Goal: Communication & Community: Answer question/provide support

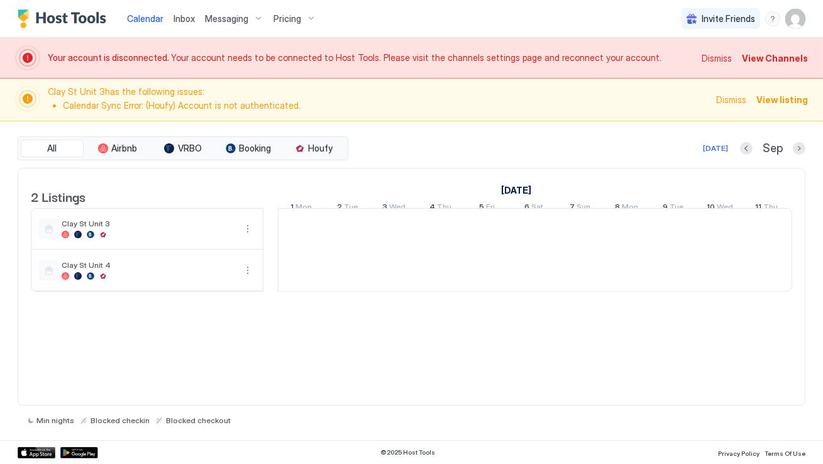
scroll to position [0, 698]
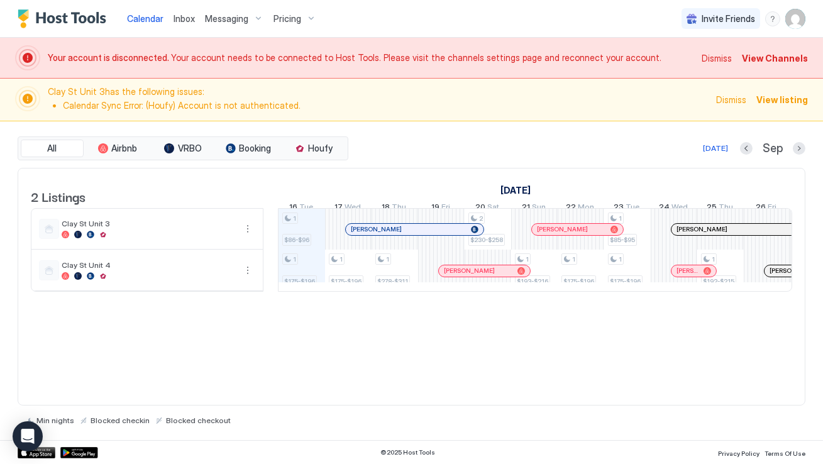
click at [738, 103] on span "Dismiss" at bounding box center [731, 99] width 30 height 13
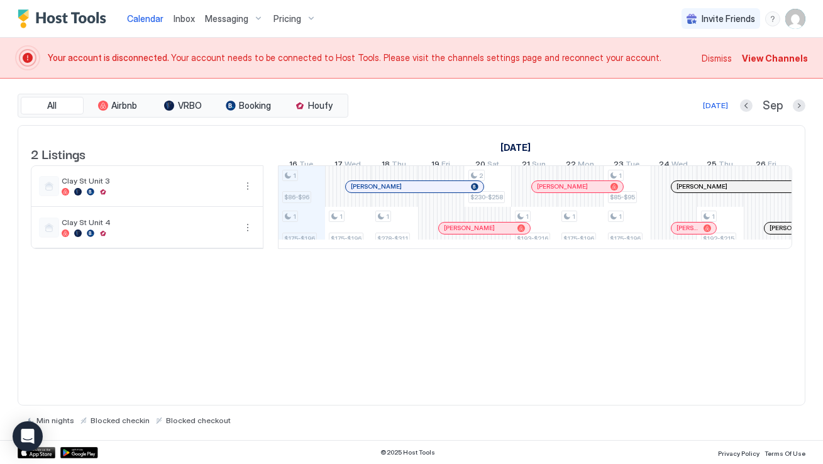
click at [771, 57] on span "View Channels" at bounding box center [775, 58] width 66 height 13
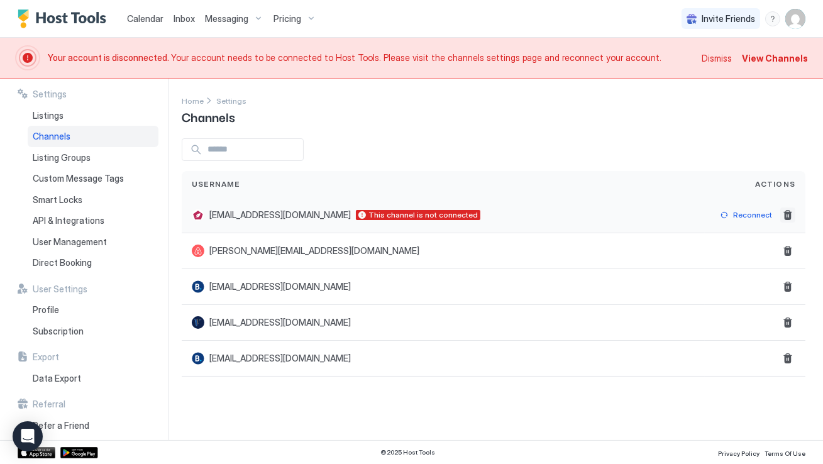
click at [783, 216] on button "Delete" at bounding box center [787, 215] width 15 height 15
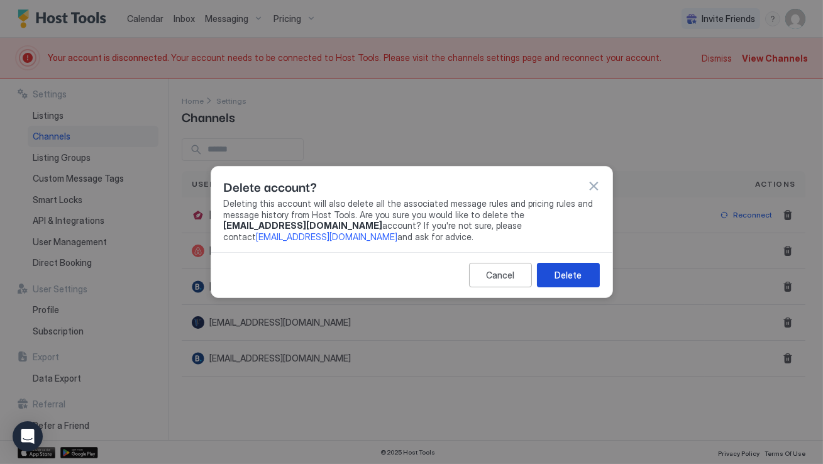
click at [571, 270] on div "Delete" at bounding box center [568, 275] width 27 height 13
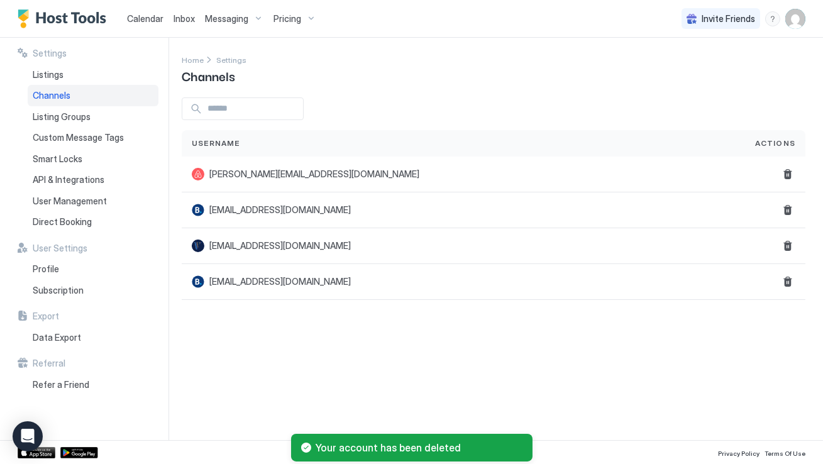
click at [244, 16] on span "Messaging" at bounding box center [226, 18] width 43 height 11
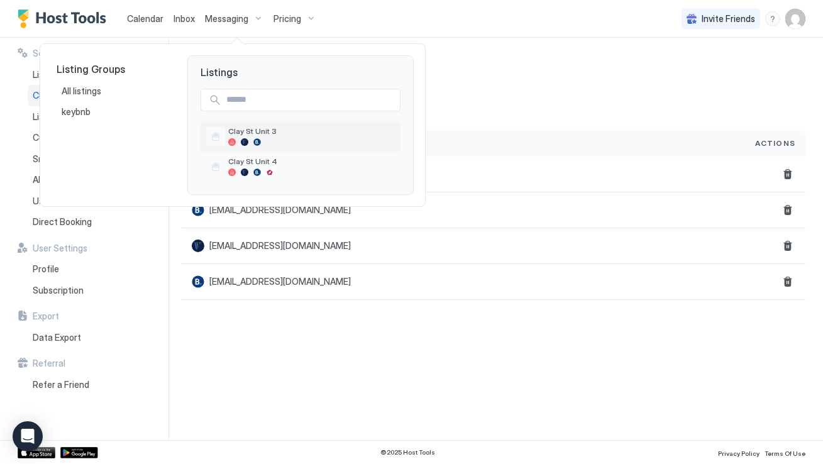
click at [243, 138] on div at bounding box center [245, 142] width 8 height 8
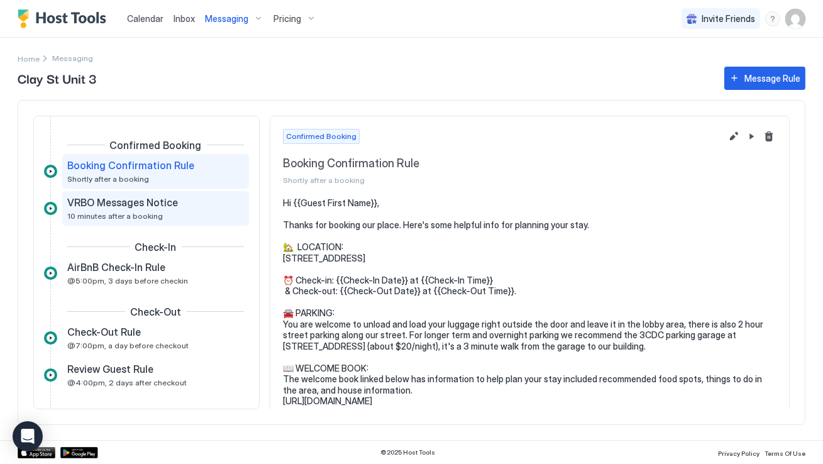
click at [203, 208] on div "VRBO Messages Notice" at bounding box center [146, 202] width 159 height 13
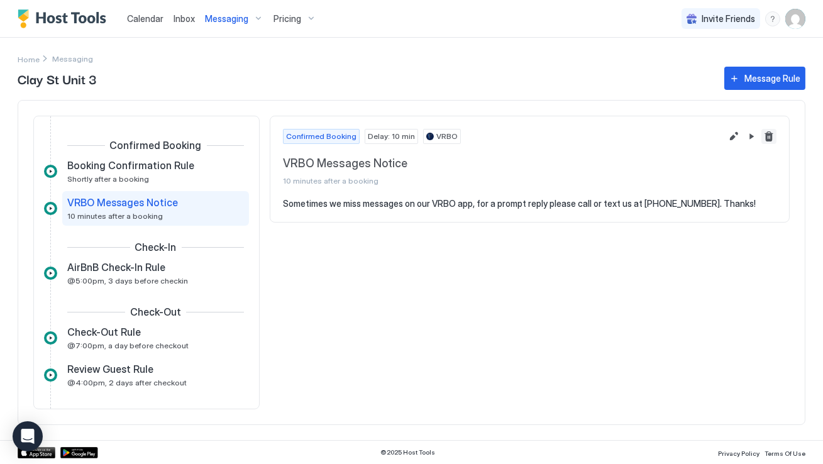
click at [770, 136] on button "Delete message rule" at bounding box center [769, 136] width 15 height 15
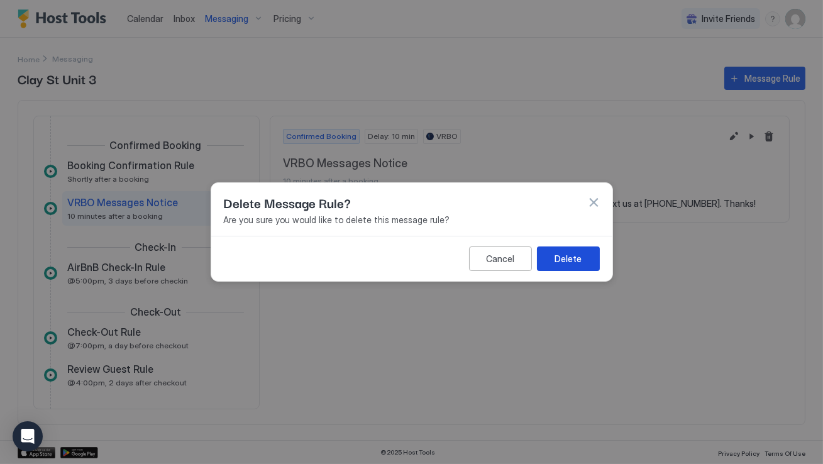
click at [570, 262] on div "Delete" at bounding box center [568, 258] width 27 height 13
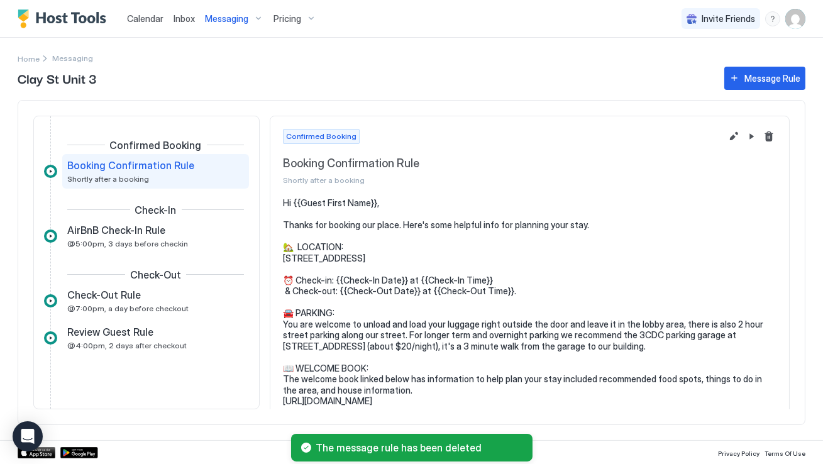
click at [238, 19] on span "Messaging" at bounding box center [226, 18] width 43 height 11
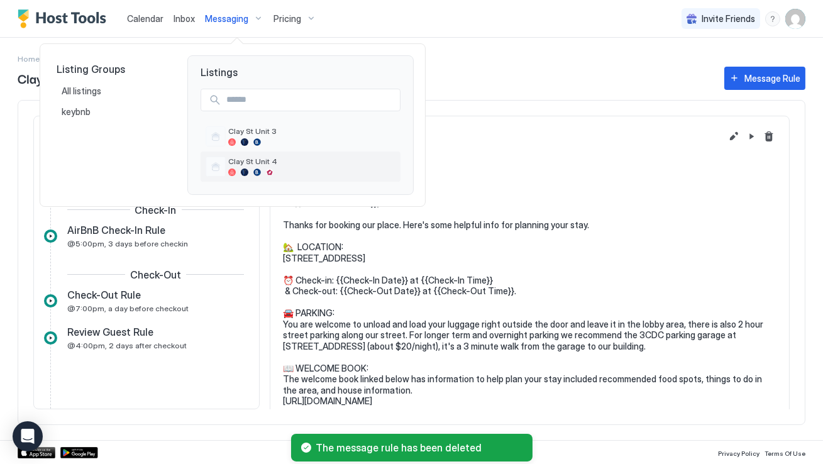
click at [257, 157] on span "Clay St Unit 4" at bounding box center [311, 161] width 167 height 9
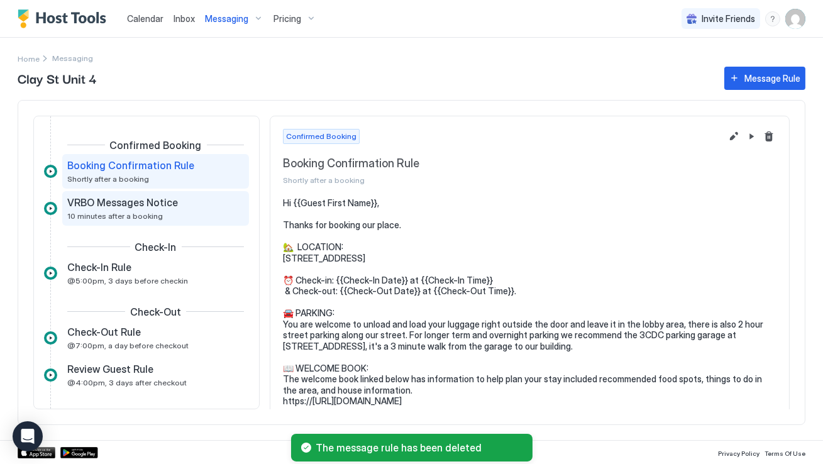
click at [213, 206] on div "VRBO Messages Notice" at bounding box center [146, 202] width 159 height 13
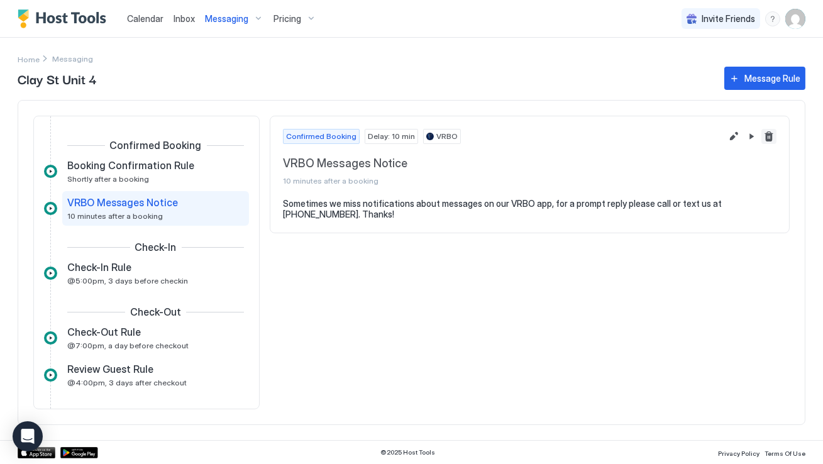
click at [771, 134] on button "Delete message rule" at bounding box center [769, 136] width 15 height 15
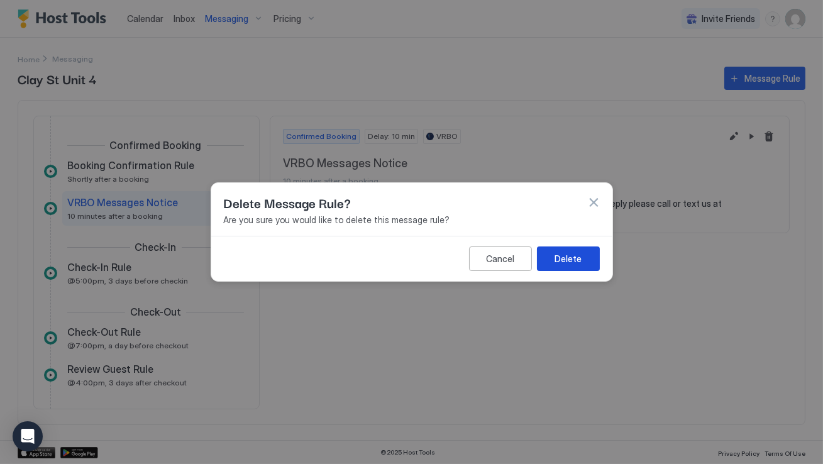
click at [564, 258] on div "Delete" at bounding box center [568, 258] width 27 height 13
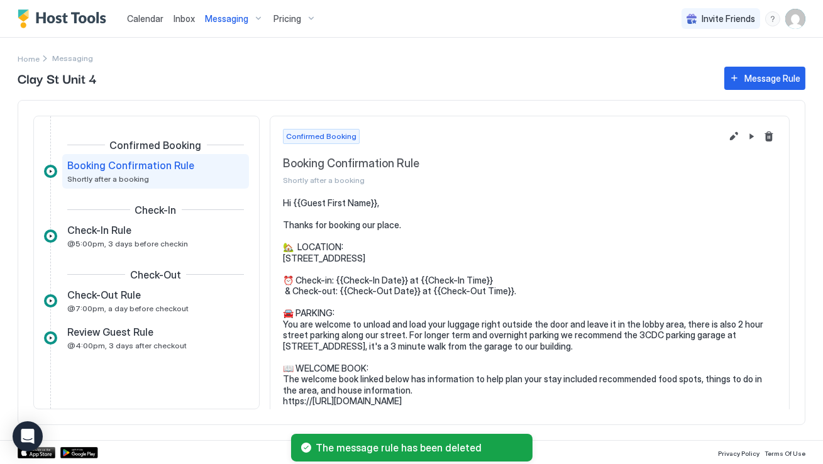
click at [371, 91] on div "Clay St Unit 4 Message Rule Confirmed Booking Booking Confirmation Rule Shortly…" at bounding box center [412, 252] width 788 height 376
